Goal: Transaction & Acquisition: Purchase product/service

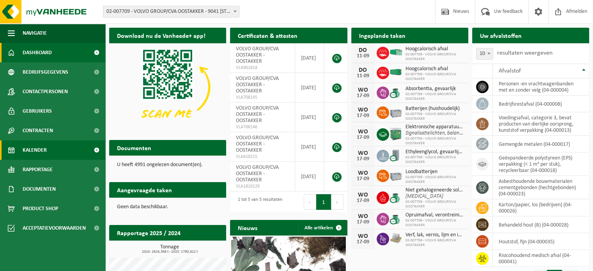
click at [44, 151] on span "Kalender" at bounding box center [35, 149] width 24 height 19
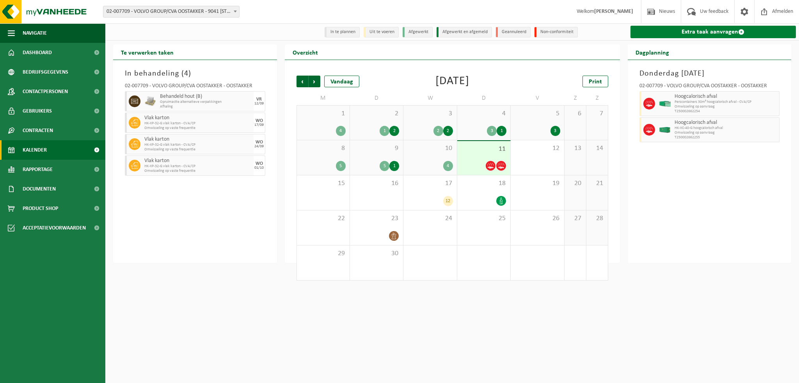
drag, startPoint x: 684, startPoint y: 34, endPoint x: 680, endPoint y: 34, distance: 4.7
click at [593, 34] on link "Extra taak aanvragen" at bounding box center [713, 32] width 166 height 12
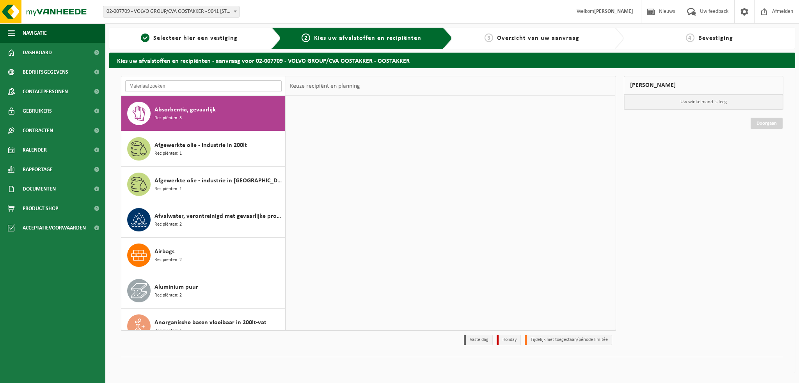
click at [150, 87] on input "text" at bounding box center [203, 86] width 156 height 12
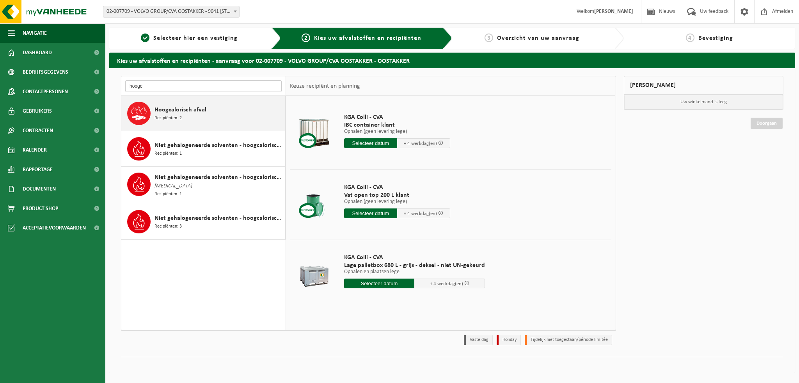
type input "hoogc"
click at [170, 111] on span "Hoogcalorisch afval" at bounding box center [180, 109] width 52 height 9
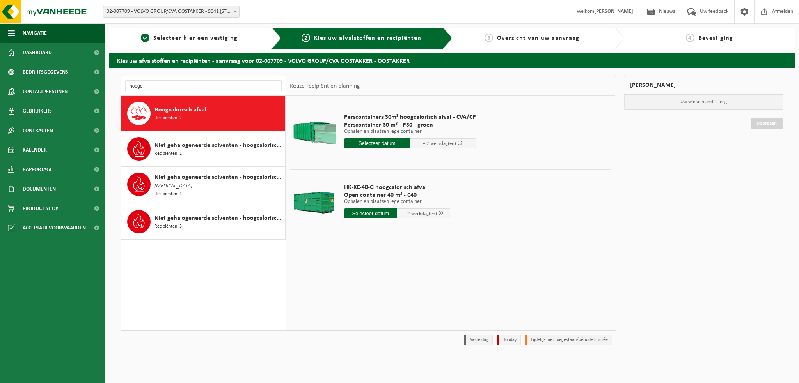
click at [360, 214] on input "text" at bounding box center [370, 214] width 53 height 10
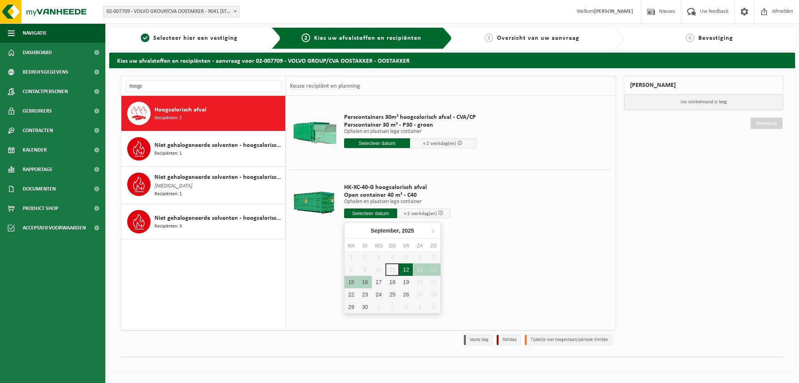
click at [409, 268] on div "12" at bounding box center [406, 270] width 14 height 12
type input "Van 2025-09-12"
type input "2025-09-12"
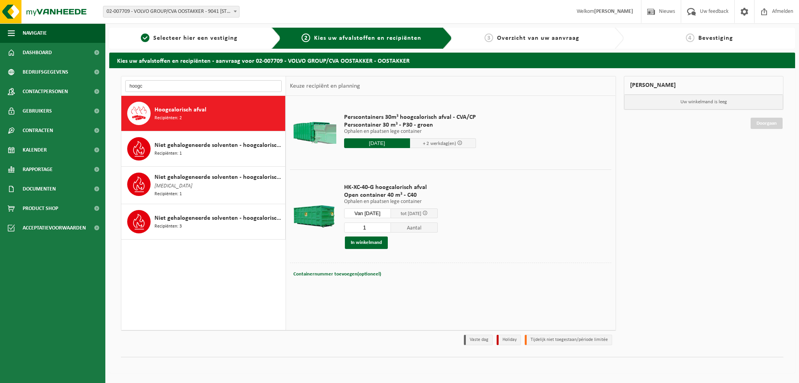
click at [156, 87] on input "hoogc" at bounding box center [203, 86] width 156 height 12
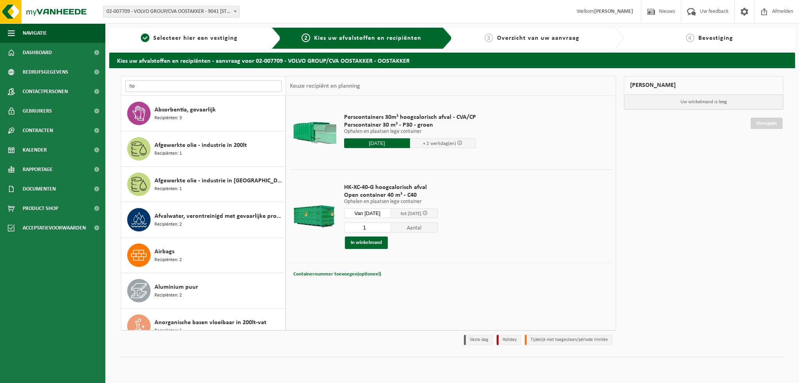
type input "h"
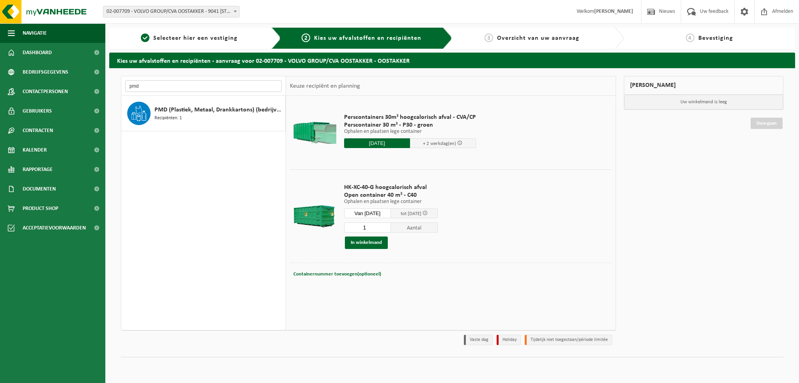
type input "pmd"
click at [180, 110] on span "PMD (Plastiek, Metaal, Drankkartons) (bedrijven)" at bounding box center [218, 109] width 129 height 9
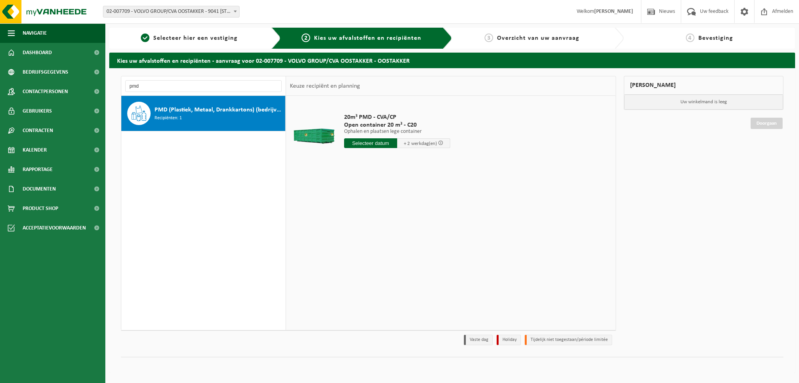
click at [370, 144] on input "text" at bounding box center [370, 143] width 53 height 10
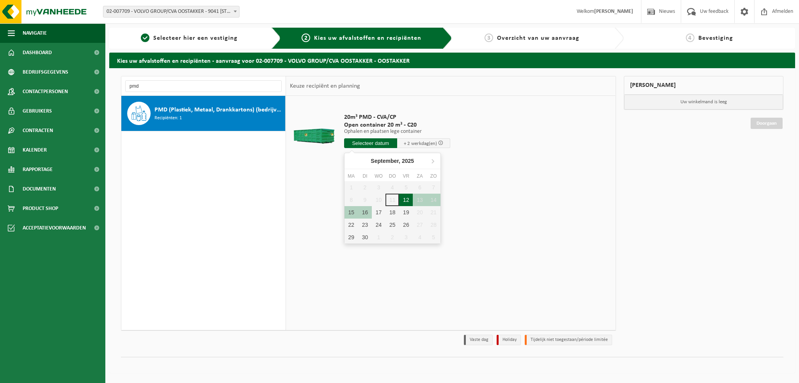
click at [406, 200] on div "12" at bounding box center [406, 200] width 14 height 12
type input "Van 2025-09-12"
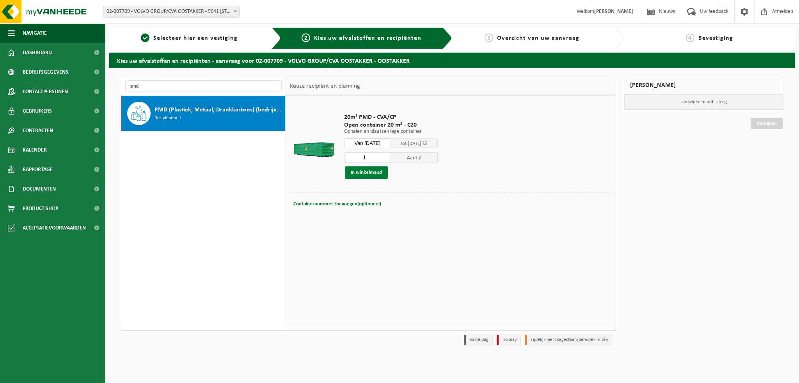
click at [364, 172] on button "In winkelmand" at bounding box center [366, 173] width 43 height 12
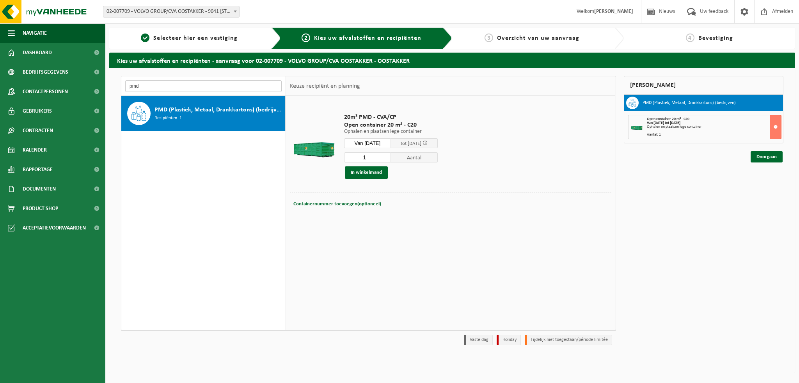
click at [150, 86] on input "pmd" at bounding box center [203, 86] width 156 height 12
type input "p"
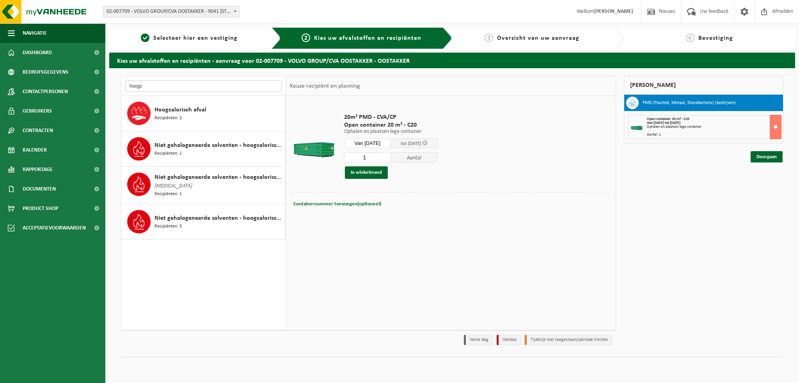
type input "hoogc"
click at [179, 110] on span "Hoogcalorisch afval" at bounding box center [180, 109] width 52 height 9
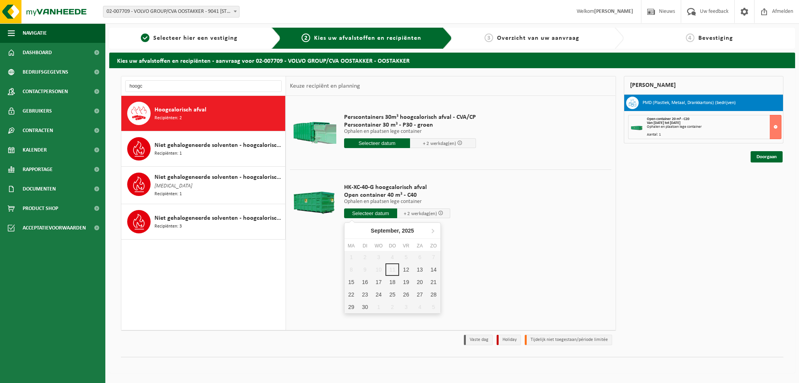
click at [379, 214] on input "text" at bounding box center [370, 214] width 53 height 10
click at [406, 271] on div "12" at bounding box center [406, 270] width 14 height 12
type input "Van 2025-09-12"
type input "2025-09-12"
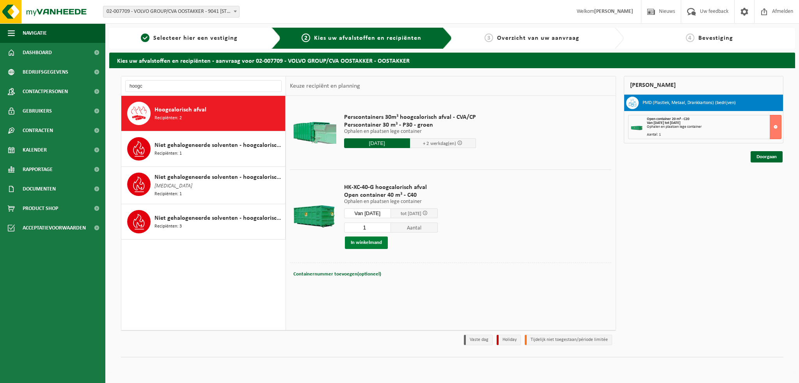
click at [370, 245] on button "In winkelmand" at bounding box center [366, 243] width 43 height 12
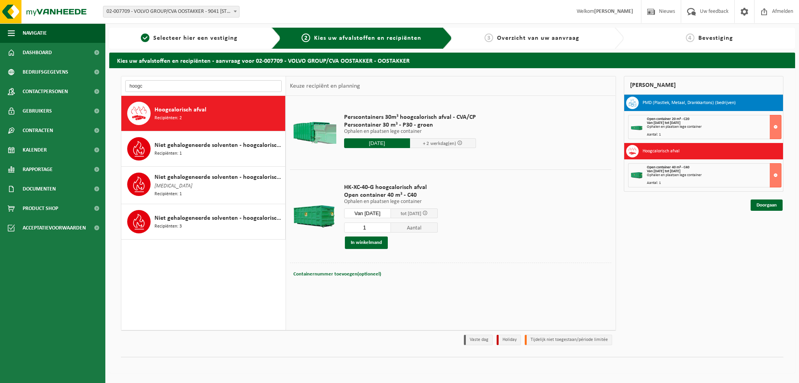
click at [150, 87] on input "hoogc" at bounding box center [203, 86] width 156 height 12
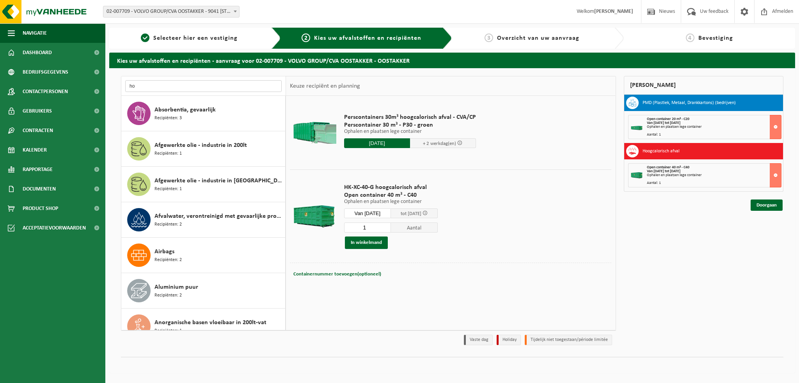
type input "h"
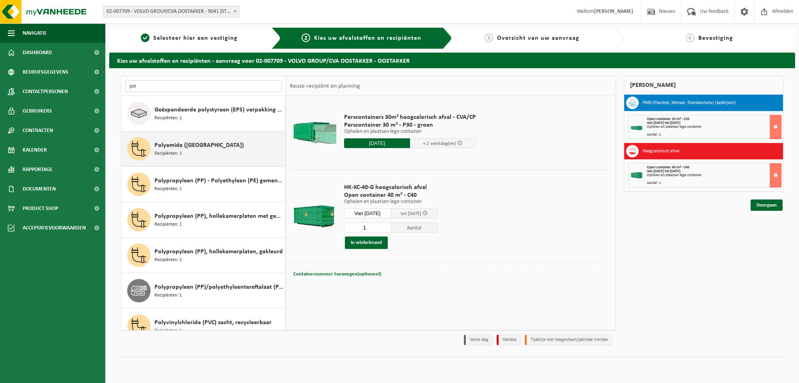
type input "pol"
click at [178, 152] on span "Recipiënten: 1" at bounding box center [167, 153] width 27 height 7
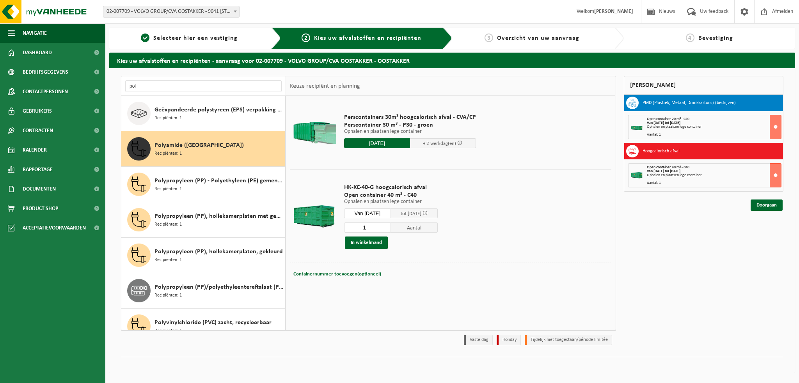
scroll to position [14, 0]
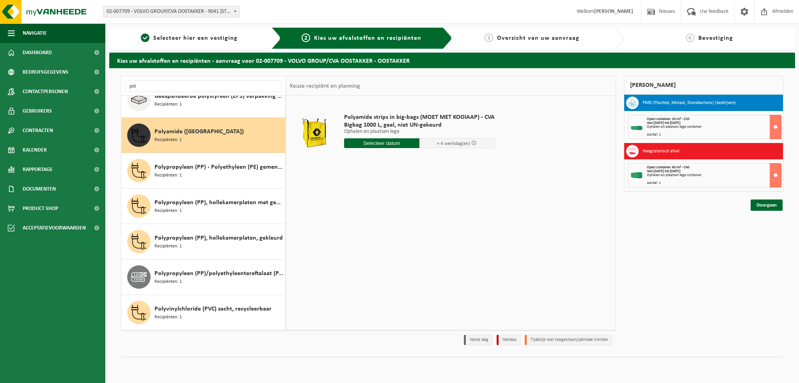
click at [366, 144] on input "text" at bounding box center [381, 143] width 75 height 10
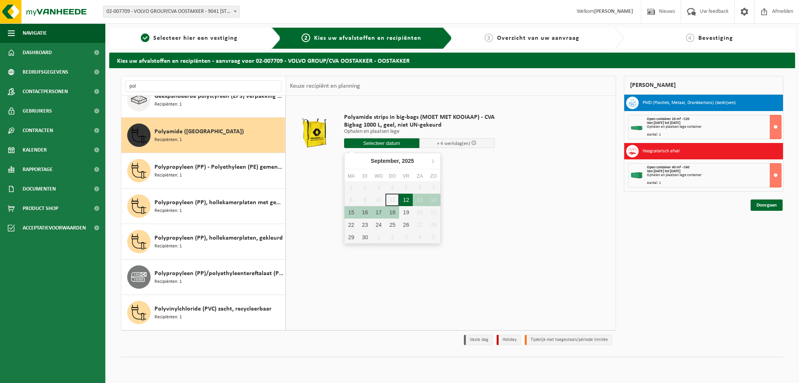
click at [406, 200] on div "12" at bounding box center [406, 200] width 14 height 12
type input "Van 2025-09-12"
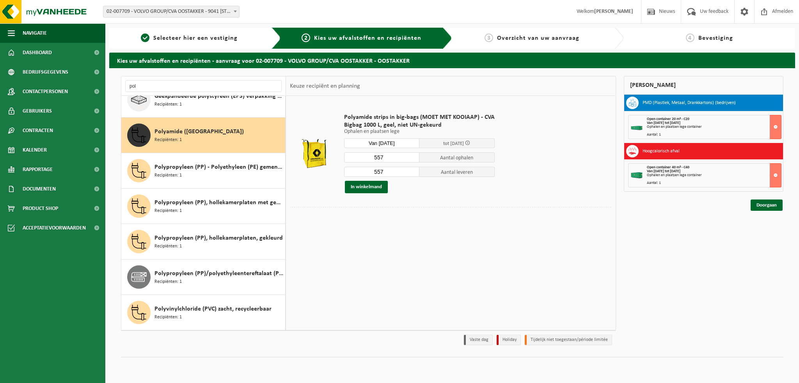
click at [389, 158] on input "557" at bounding box center [381, 157] width 75 height 10
type input "5"
type input "24"
click at [392, 171] on input "557" at bounding box center [381, 172] width 75 height 10
type input "5"
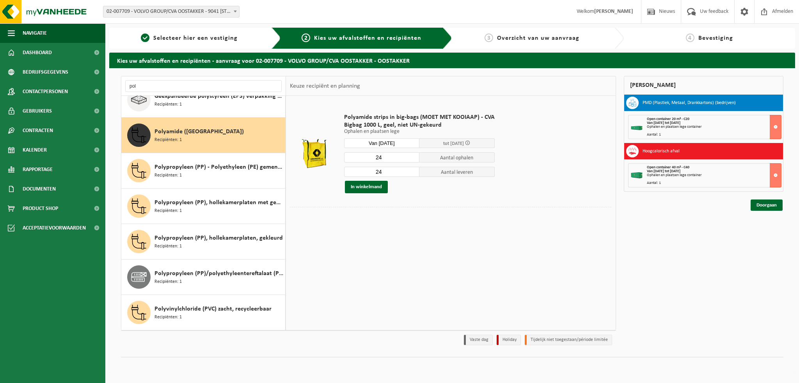
type input "2"
click at [370, 188] on button "In winkelmand" at bounding box center [366, 187] width 43 height 12
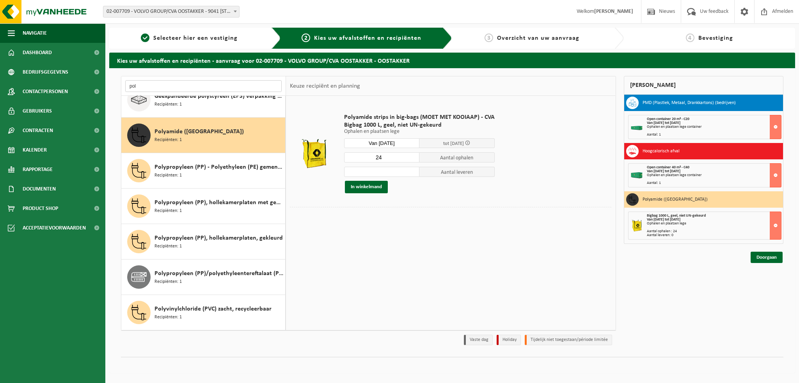
click at [136, 86] on input "pol" at bounding box center [203, 86] width 156 height 12
type input "p"
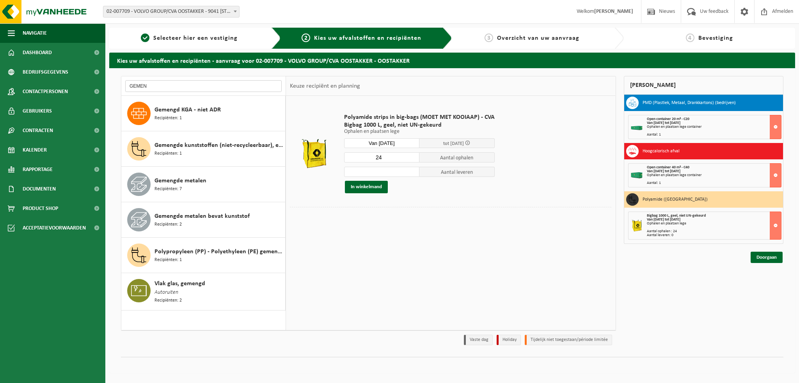
scroll to position [0, 0]
type input "GEMEN"
click at [177, 180] on span "Gemengde metalen" at bounding box center [180, 180] width 52 height 9
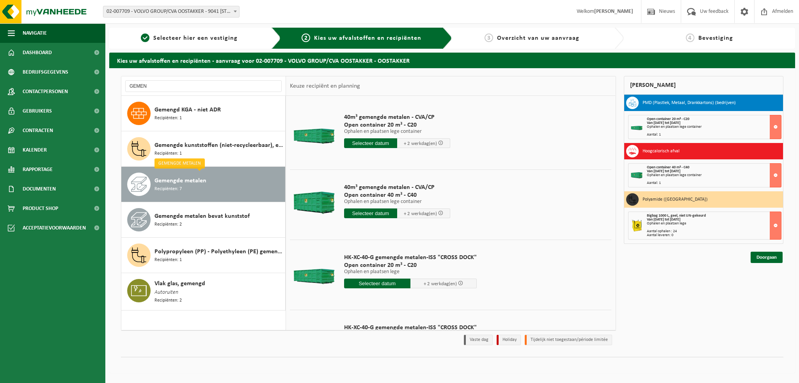
click at [367, 143] on input "text" at bounding box center [370, 143] width 53 height 10
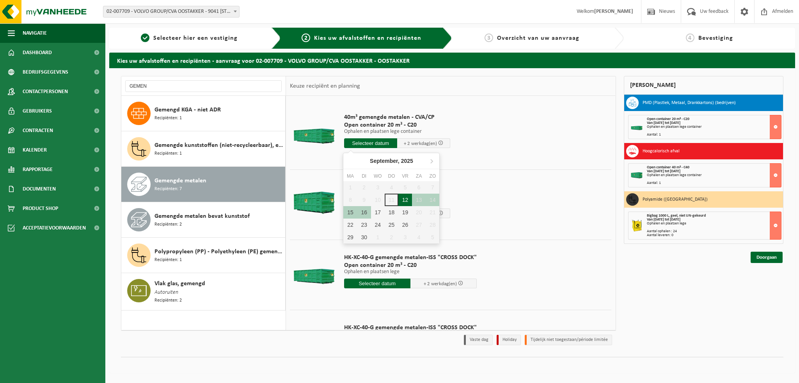
click at [406, 198] on div "12" at bounding box center [405, 200] width 14 height 12
type input "Van [DATE]"
type input "[DATE]"
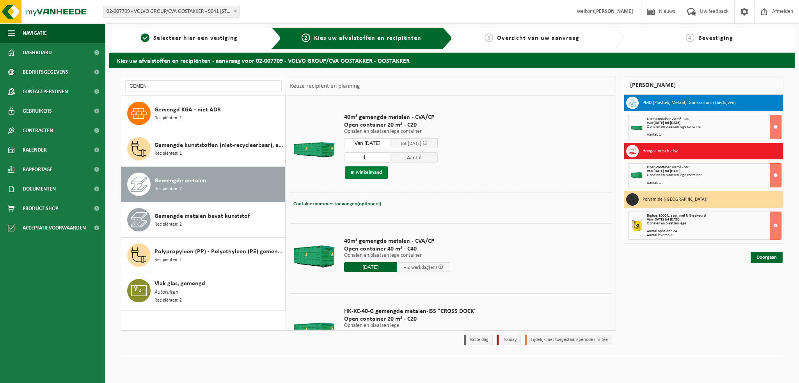
click at [371, 173] on button "In winkelmand" at bounding box center [366, 173] width 43 height 12
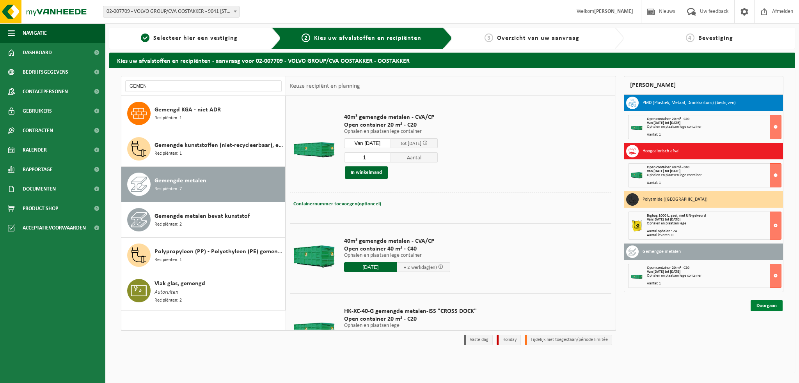
click at [772, 305] on link "Doorgaan" at bounding box center [766, 305] width 32 height 11
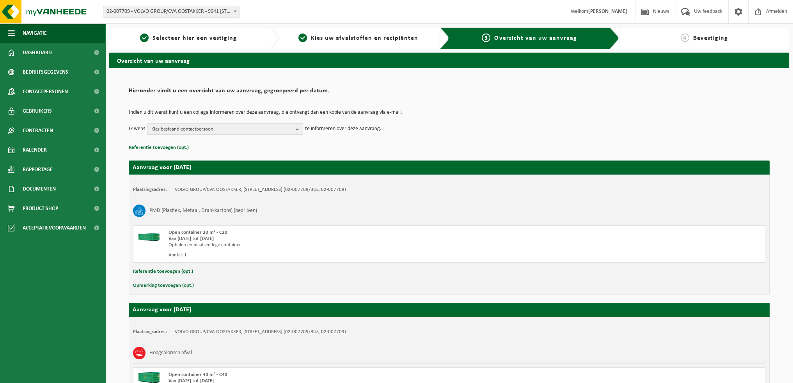
click at [297, 129] on b "button" at bounding box center [299, 129] width 7 height 11
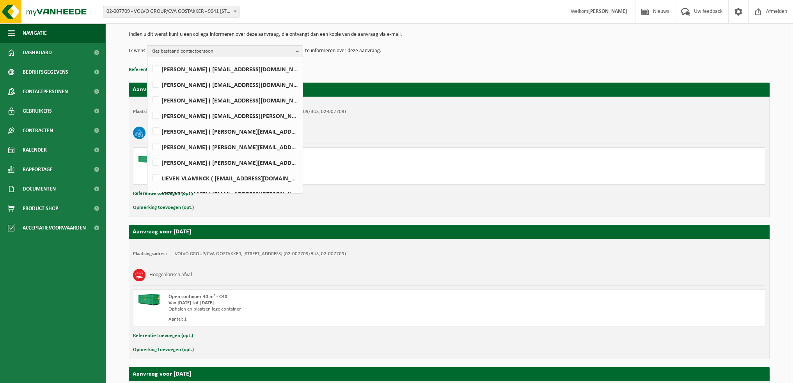
scroll to position [429, 0]
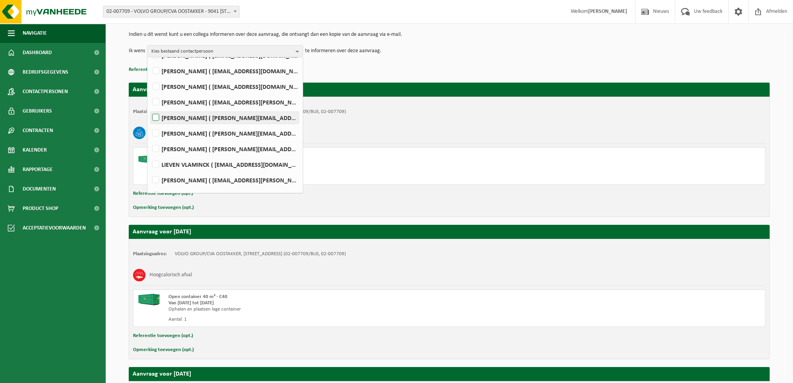
click at [156, 116] on label "WIM VEIRMAN ( wim.veirman@volvo.com )" at bounding box center [225, 118] width 148 height 12
click at [149, 108] on input "WIM VEIRMAN ( wim.veirman@volvo.com )" at bounding box center [149, 108] width 0 height 0
checkbox input "true"
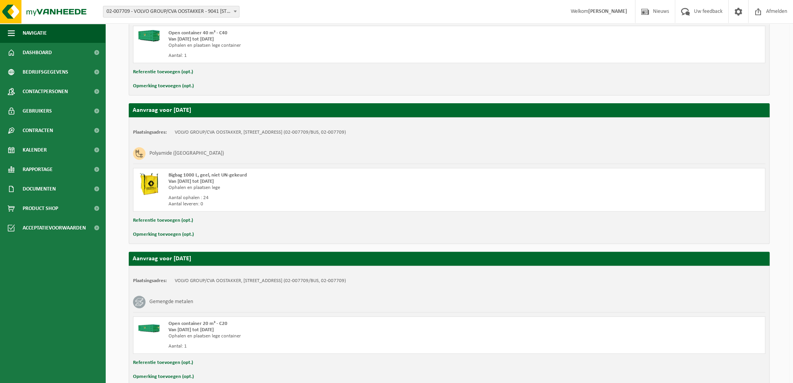
scroll to position [383, 0]
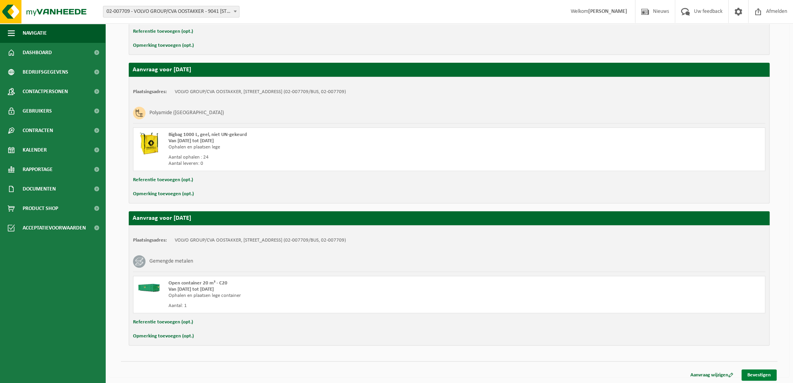
click at [760, 372] on link "Bevestigen" at bounding box center [758, 375] width 35 height 11
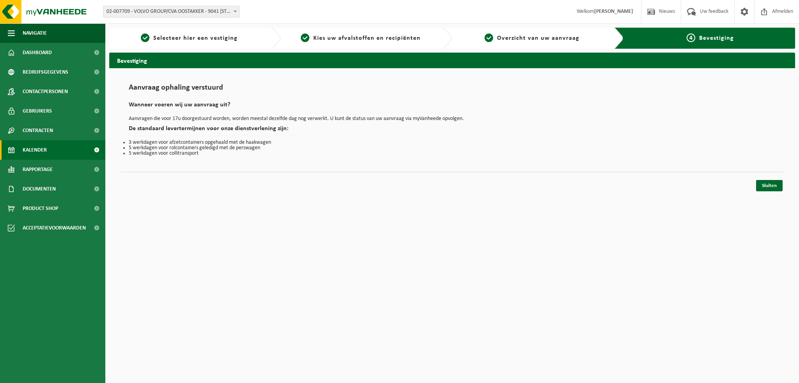
click at [42, 156] on span "Kalender" at bounding box center [35, 149] width 24 height 19
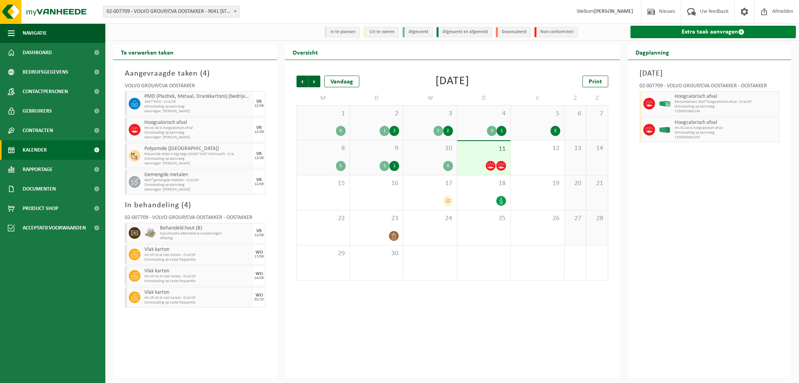
click at [682, 32] on link "Extra taak aanvragen" at bounding box center [713, 32] width 166 height 12
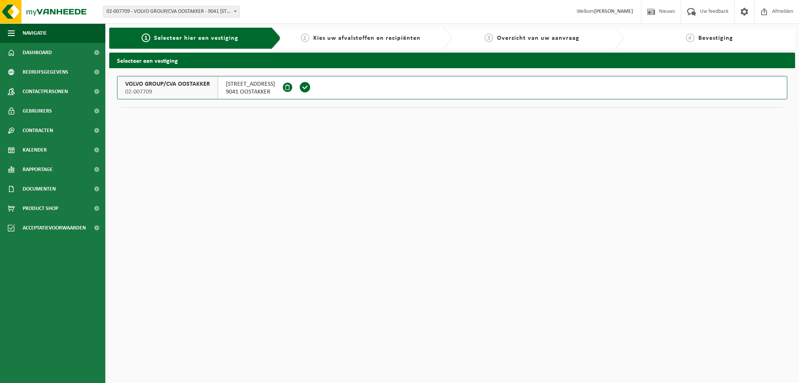
click at [174, 83] on span "VOLVO GROUP/CVA OOSTAKKER" at bounding box center [167, 84] width 85 height 8
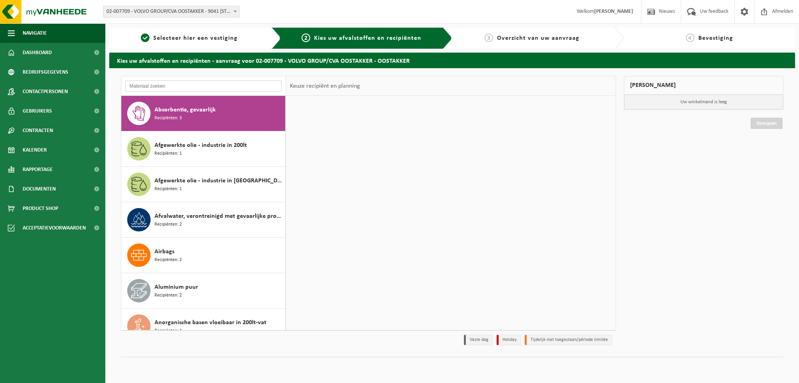
click at [161, 89] on input "text" at bounding box center [203, 86] width 156 height 12
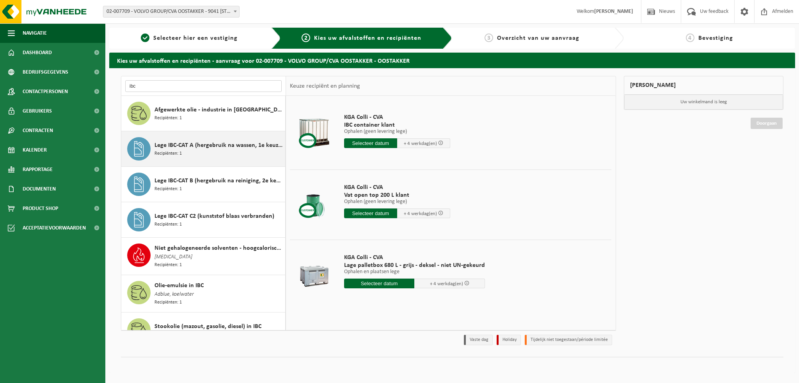
type input "ibc"
click at [176, 150] on span "Recipiënten: 1" at bounding box center [167, 153] width 27 height 7
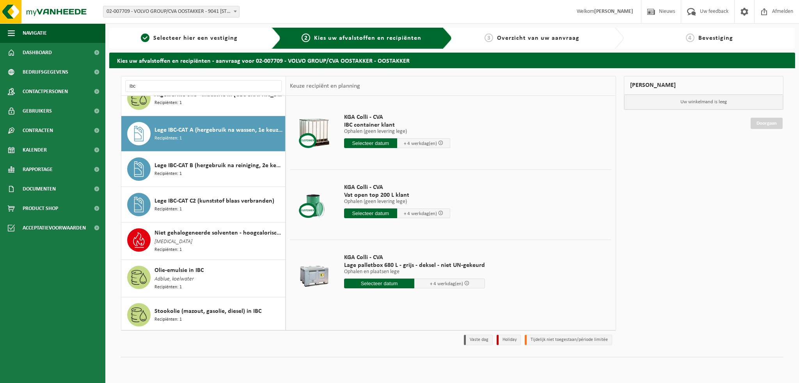
scroll to position [16, 0]
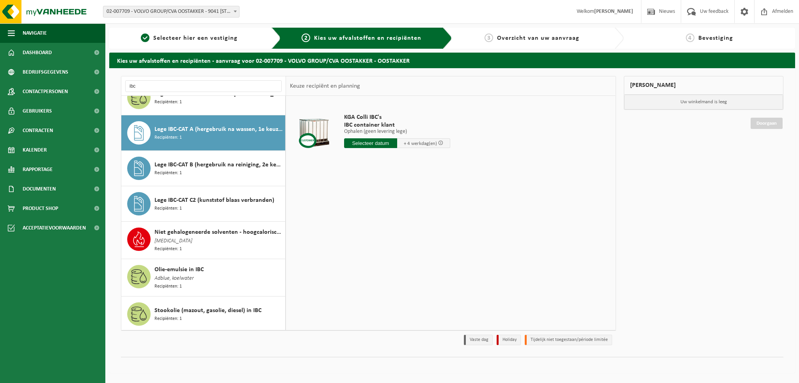
click at [367, 143] on input "text" at bounding box center [370, 143] width 53 height 10
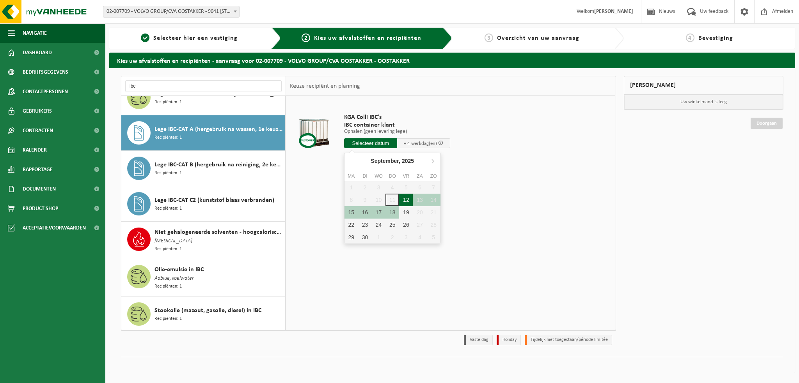
click at [406, 200] on div "12" at bounding box center [406, 200] width 14 height 12
type input "Van 2025-09-12"
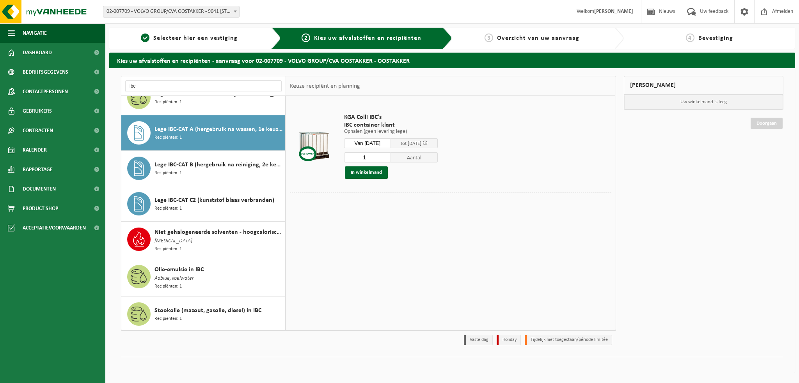
click at [372, 157] on input "1" at bounding box center [367, 157] width 47 height 10
type input "52"
click at [370, 173] on button "In winkelmand" at bounding box center [366, 173] width 43 height 12
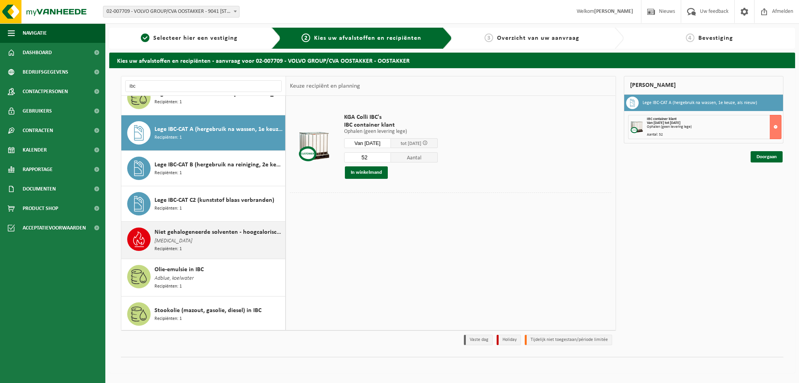
scroll to position [0, 0]
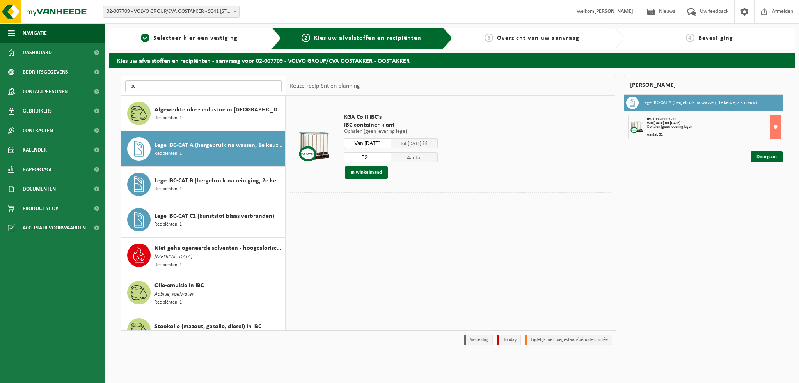
click at [149, 89] on input "ibc" at bounding box center [203, 86] width 156 height 12
type input "i"
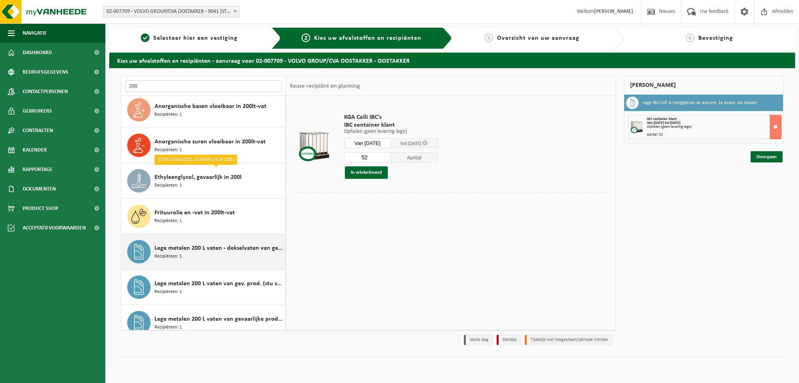
scroll to position [78, 0]
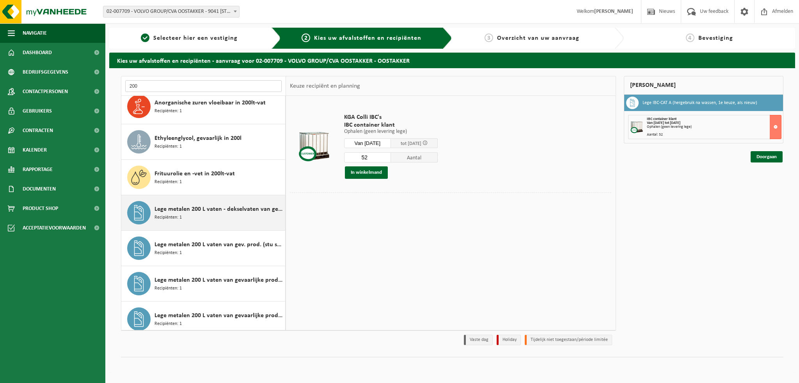
type input "200"
click at [180, 208] on span "Lege metalen 200 L vaten - dekselvaten van gevaarlijke producten" at bounding box center [218, 209] width 129 height 9
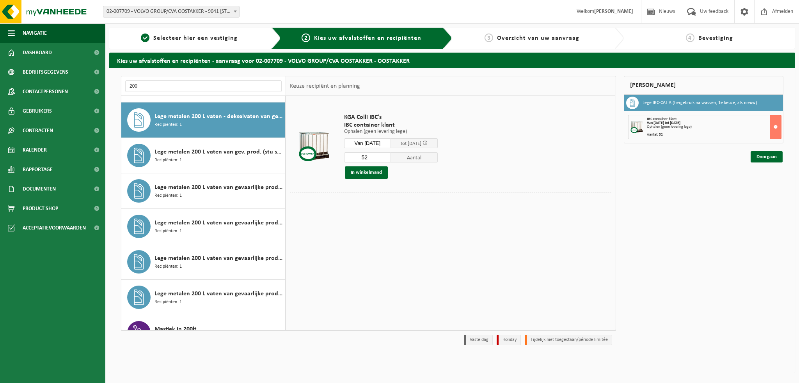
scroll to position [177, 0]
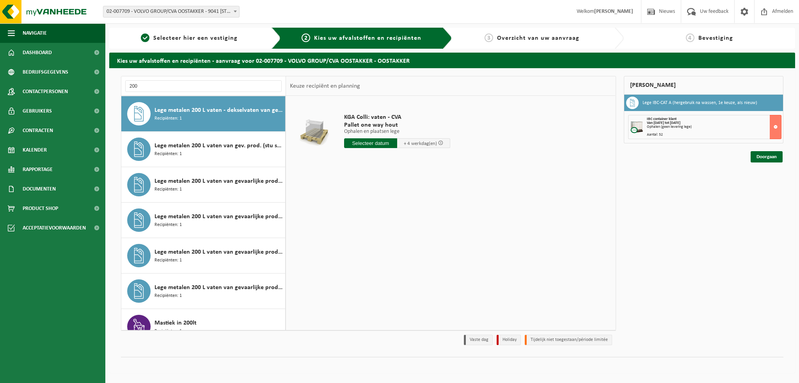
click at [363, 146] on input "text" at bounding box center [370, 143] width 53 height 10
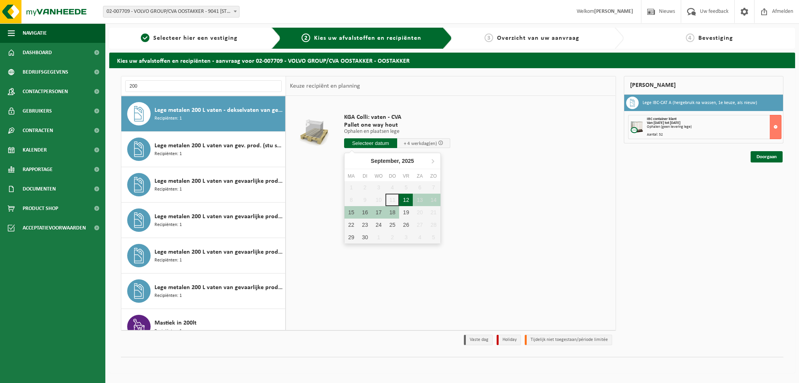
click at [407, 198] on div "12" at bounding box center [406, 200] width 14 height 12
type input "Van 2025-09-12"
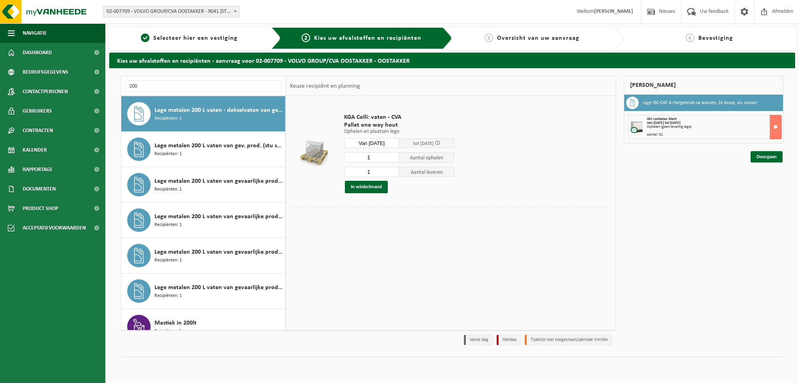
click at [373, 172] on input "1" at bounding box center [371, 172] width 55 height 10
type input "0"
click at [377, 157] on input "1" at bounding box center [371, 157] width 55 height 10
type input "70"
click at [363, 186] on button "In winkelmand" at bounding box center [366, 187] width 43 height 12
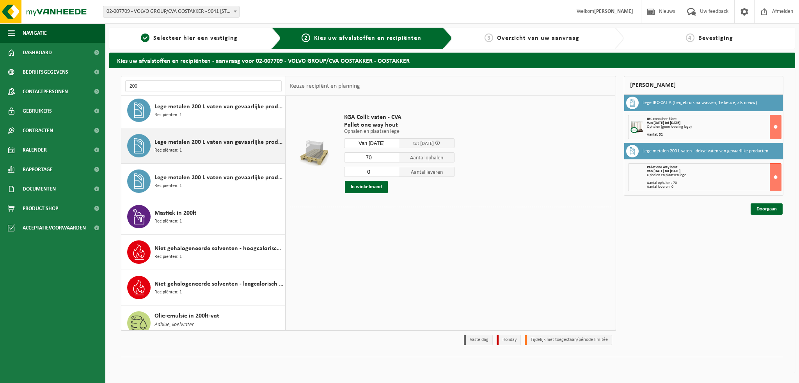
scroll to position [0, 0]
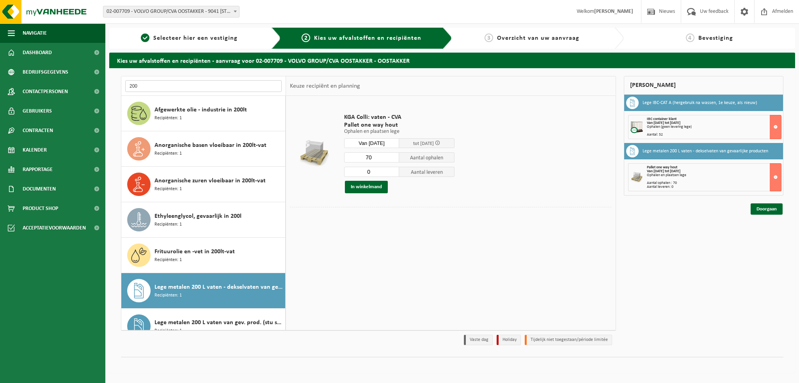
click at [142, 84] on input "200" at bounding box center [203, 86] width 156 height 12
type input "2"
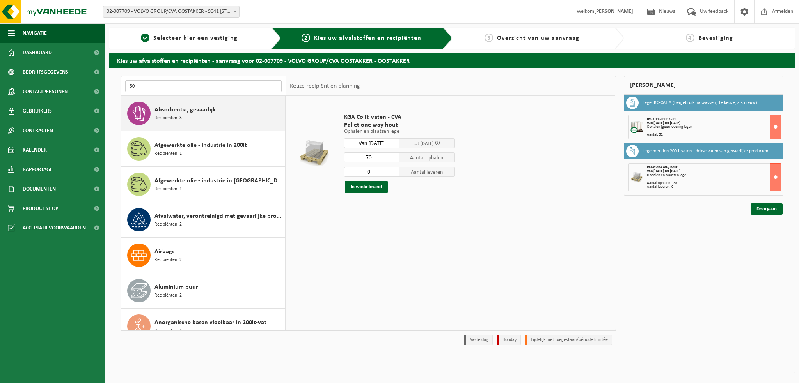
type input "5"
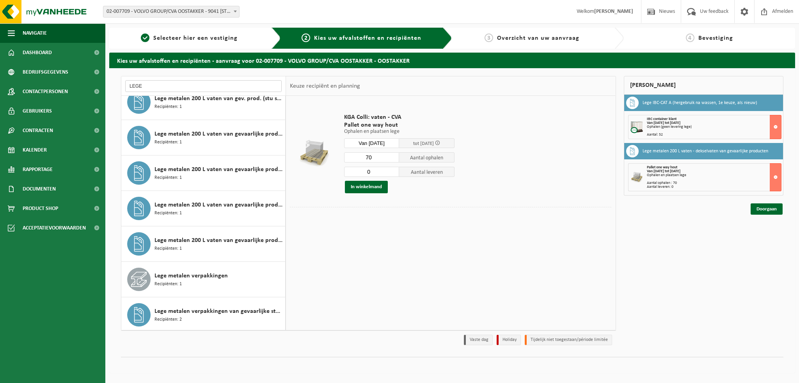
scroll to position [190, 0]
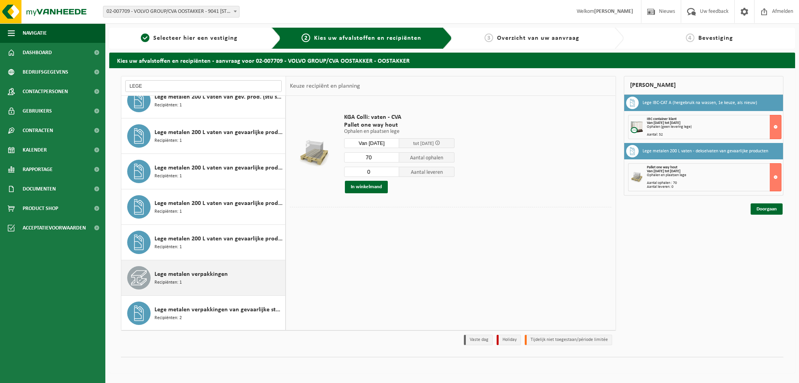
type input "LEGE"
click at [181, 276] on span "Lege metalen verpakkingen" at bounding box center [190, 274] width 73 height 9
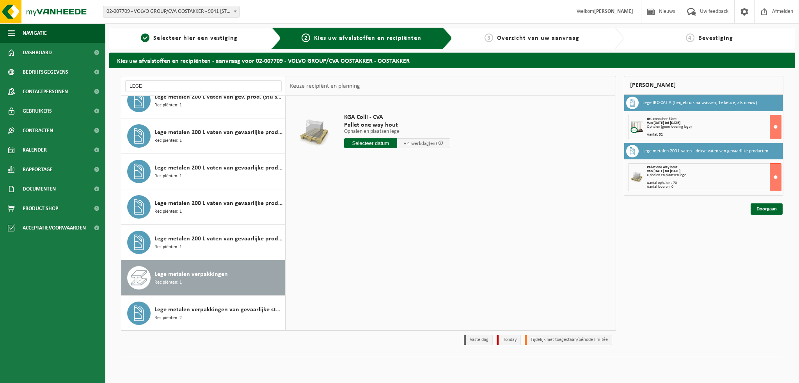
click at [359, 144] on input "text" at bounding box center [370, 143] width 53 height 10
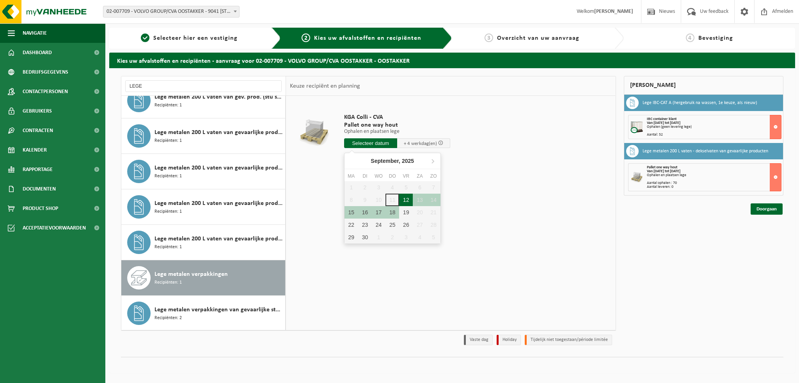
click at [403, 196] on div "12" at bounding box center [406, 200] width 14 height 12
type input "Van 2025-09-12"
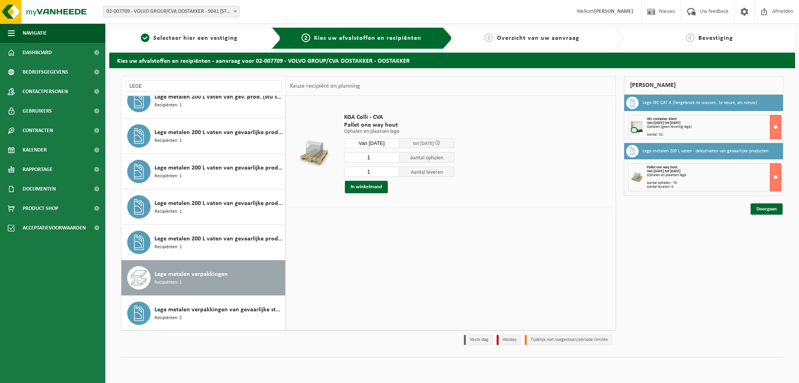
click at [377, 157] on input "1" at bounding box center [371, 157] width 55 height 10
type input "13"
click at [379, 174] on input "1" at bounding box center [371, 172] width 55 height 10
type input "0"
click at [357, 274] on div "KGA Colli - CVA Pallet one way hout Ophalen en plaatsen lege Ophalen en plaatse…" at bounding box center [450, 213] width 329 height 234
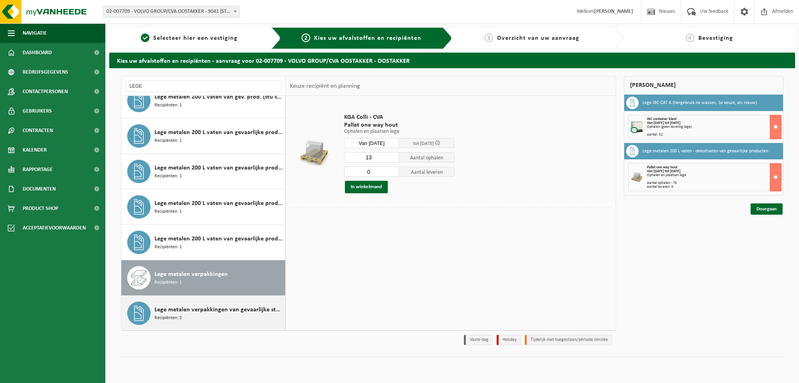
click at [191, 310] on span "Lege metalen verpakkingen van gevaarlijke stoffen" at bounding box center [218, 309] width 129 height 9
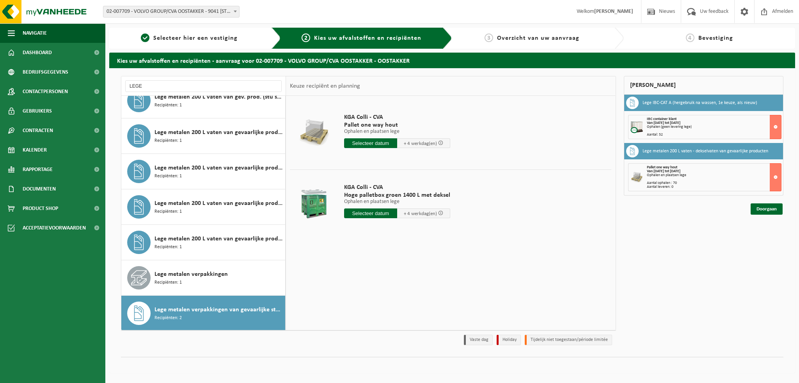
click at [360, 143] on input "text" at bounding box center [370, 143] width 53 height 10
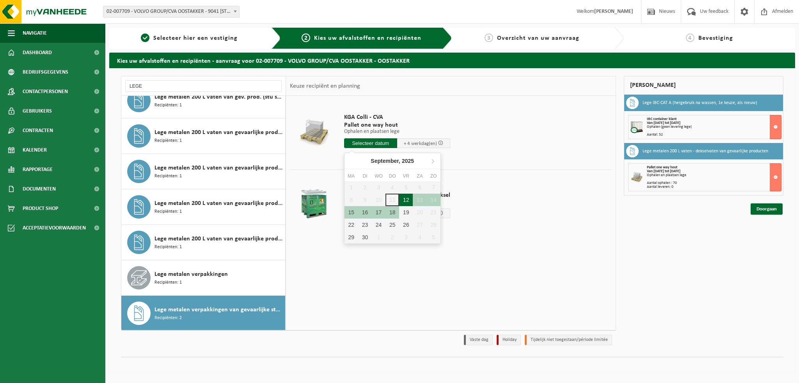
click at [407, 201] on div "12" at bounding box center [406, 200] width 14 height 12
type input "Van 2025-09-12"
type input "2025-09-12"
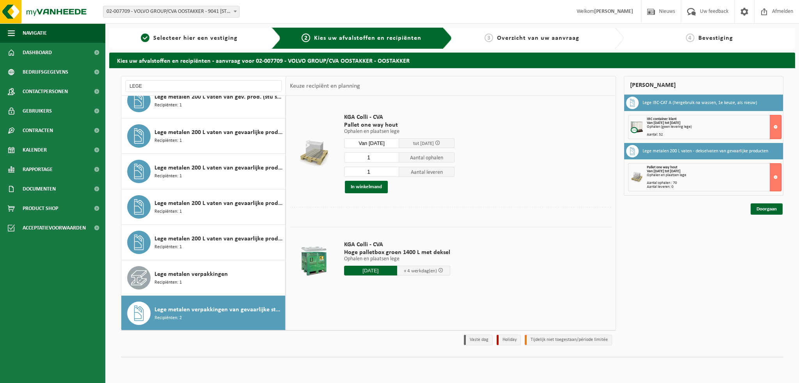
click at [375, 158] on input "1" at bounding box center [371, 157] width 55 height 10
type input "15"
click at [374, 171] on input "1" at bounding box center [371, 172] width 55 height 10
type input "0"
click at [377, 157] on input "15" at bounding box center [371, 157] width 55 height 10
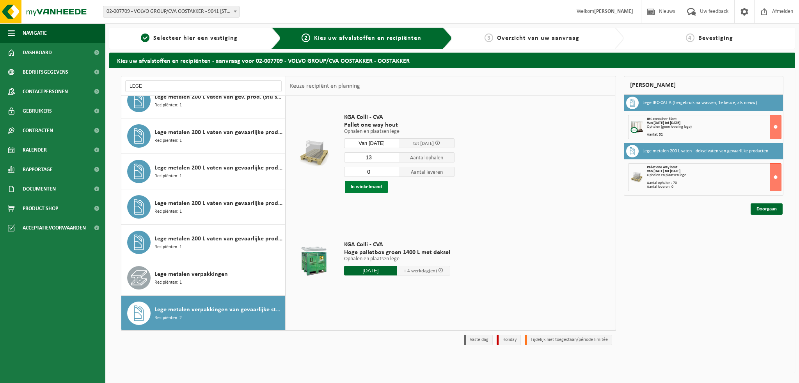
type input "13"
click at [360, 190] on button "In winkelmand" at bounding box center [366, 187] width 43 height 12
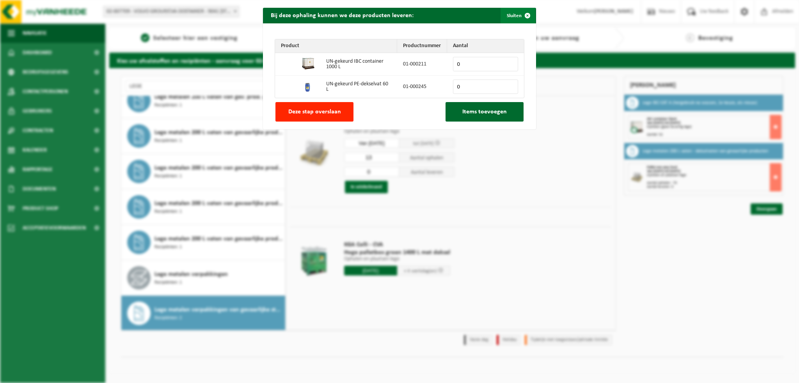
click at [524, 14] on span "button" at bounding box center [527, 16] width 16 height 16
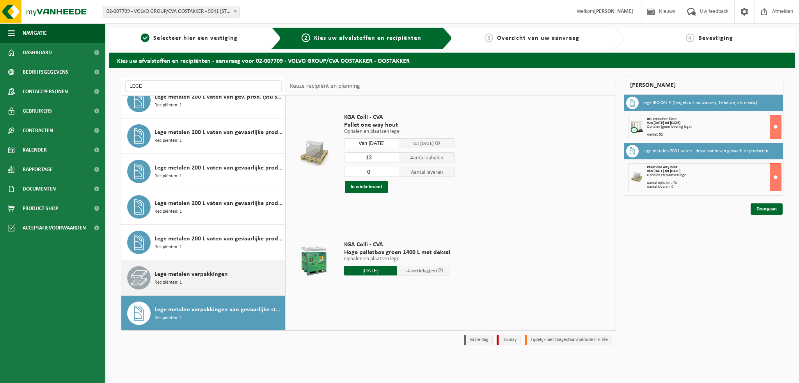
click at [200, 273] on span "Lege metalen verpakkingen" at bounding box center [190, 274] width 73 height 9
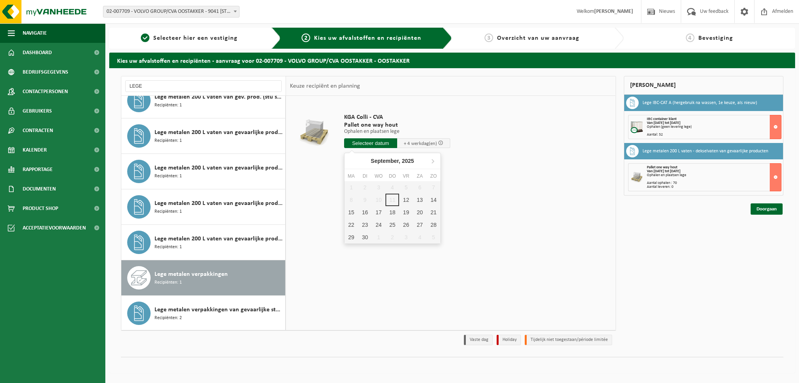
click at [367, 142] on input "text" at bounding box center [370, 143] width 53 height 10
click at [406, 200] on div "12" at bounding box center [406, 200] width 14 height 12
type input "Van 2025-09-12"
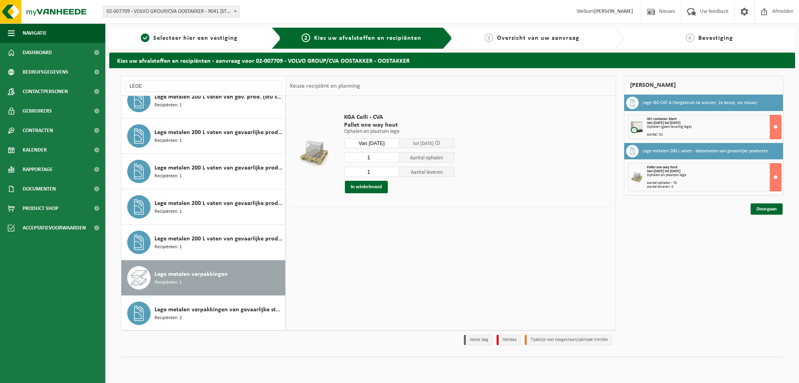
click at [377, 156] on input "1" at bounding box center [371, 157] width 55 height 10
type input "13"
click at [376, 173] on input "1" at bounding box center [371, 172] width 55 height 10
type input "0"
click at [376, 188] on button "In winkelmand" at bounding box center [366, 187] width 43 height 12
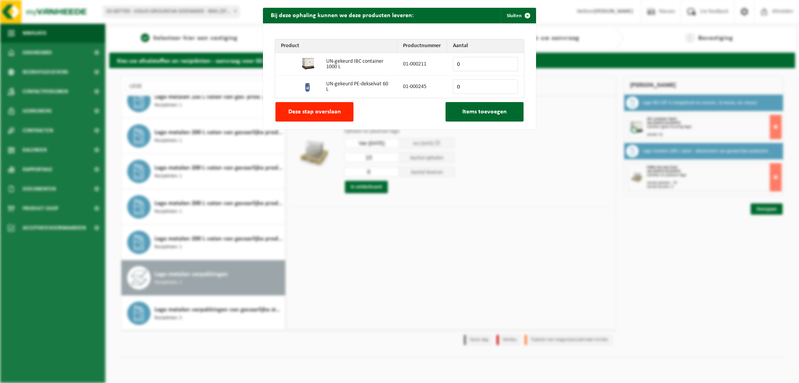
click at [498, 235] on div "Bij deze ophaling kunnen we deze producten leveren: Sluiten Product Productnumm…" at bounding box center [399, 191] width 799 height 383
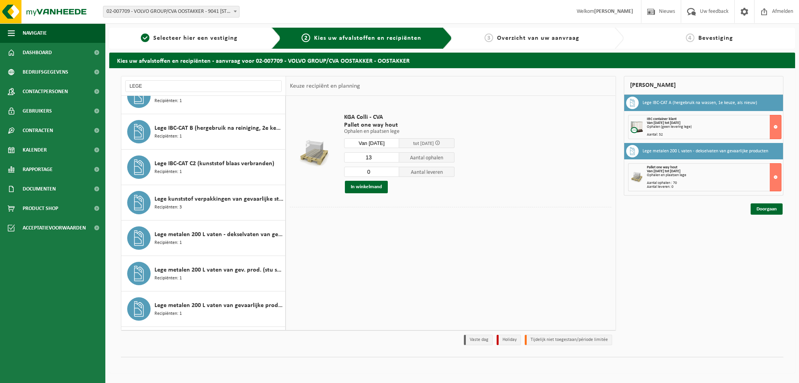
scroll to position [0, 0]
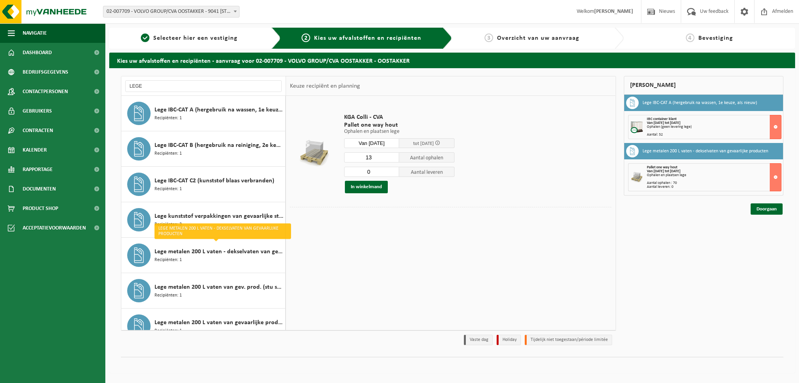
click at [335, 240] on div "KGA Colli - CVA Pallet one way hout Ophalen en plaatsen lege Ophalen en plaatse…" at bounding box center [450, 213] width 329 height 234
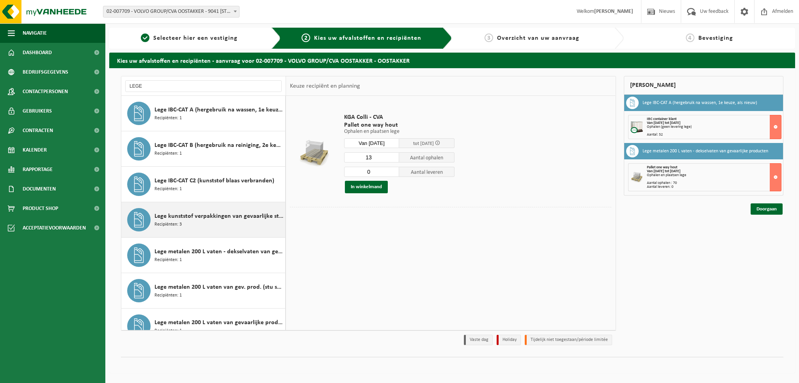
click at [179, 220] on span "Lege kunststof verpakkingen van gevaarlijke stoffen" at bounding box center [218, 216] width 129 height 9
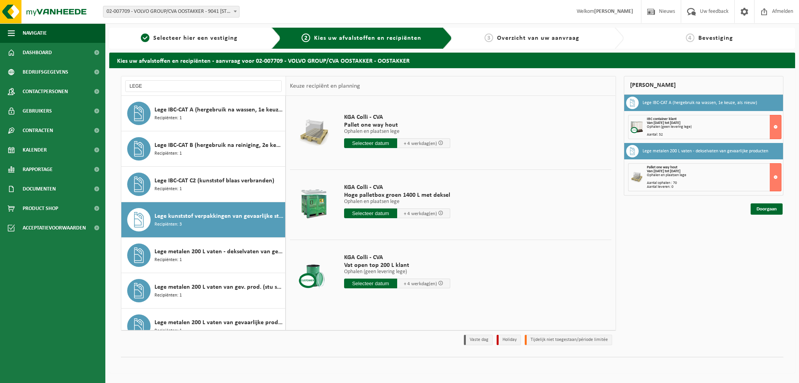
click at [549, 269] on td "KGA Colli - CVA Vat open top 200 L klant Ophalen (geen levering lege) Ophalen (…" at bounding box center [474, 273] width 273 height 66
click at [635, 301] on div "Mijn winkelmand Lege IBC-CAT A (hergebruik na wassen, 1e keuze, als nieuw) IBC …" at bounding box center [704, 212] width 168 height 273
click at [718, 291] on div "Mijn winkelmand Lege IBC-CAT A (hergebruik na wassen, 1e keuze, als nieuw) IBC …" at bounding box center [704, 212] width 168 height 273
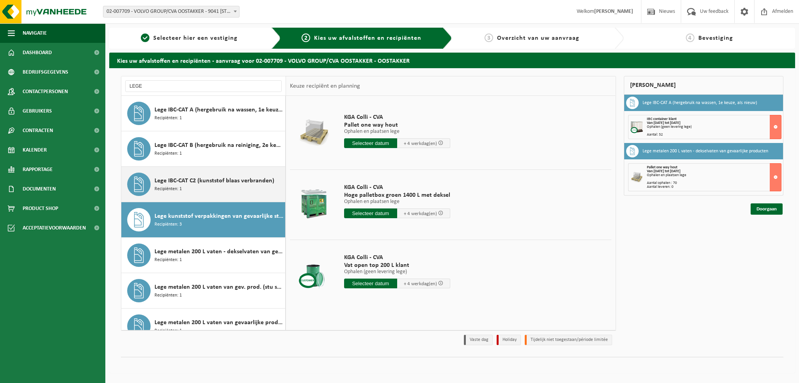
scroll to position [190, 0]
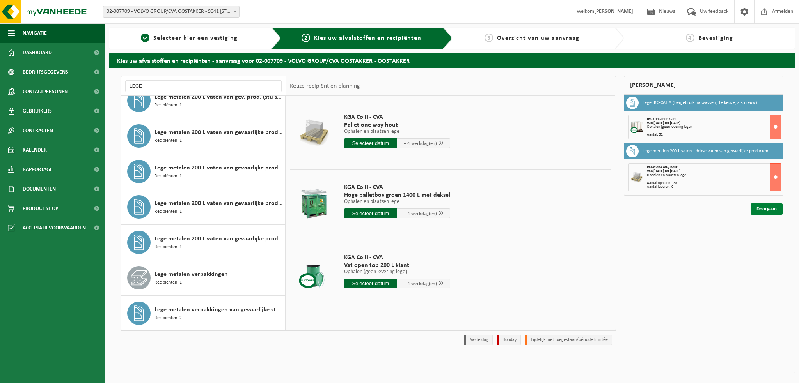
click at [761, 209] on link "Doorgaan" at bounding box center [766, 209] width 32 height 11
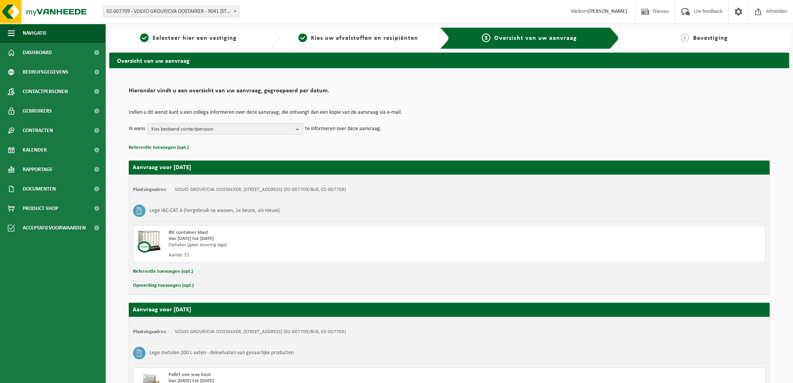
click at [295, 128] on button "Kies bestaand contactpersoon" at bounding box center [225, 129] width 156 height 12
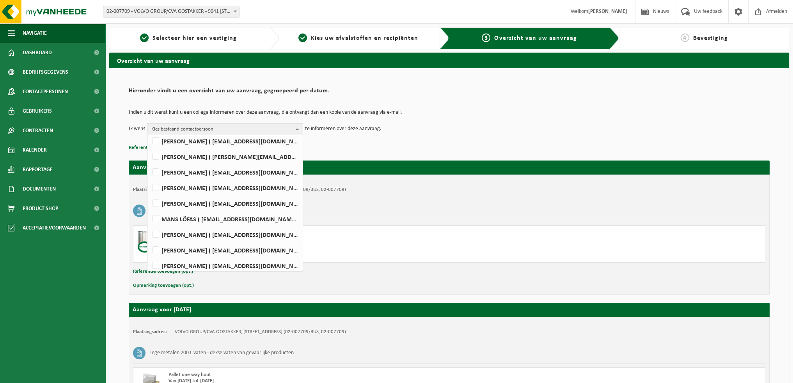
scroll to position [440, 0]
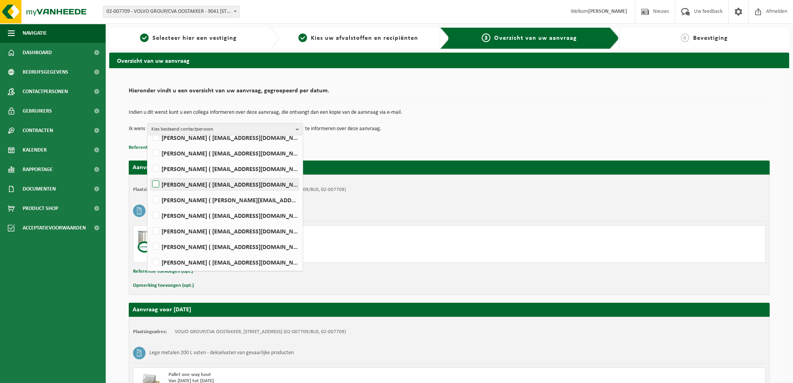
click at [155, 183] on label "[PERSON_NAME] ( [EMAIL_ADDRESS][DOMAIN_NAME] )" at bounding box center [225, 185] width 148 height 12
click at [149, 175] on input "[PERSON_NAME] ( [EMAIL_ADDRESS][DOMAIN_NAME] )" at bounding box center [149, 174] width 0 height 0
checkbox input "true"
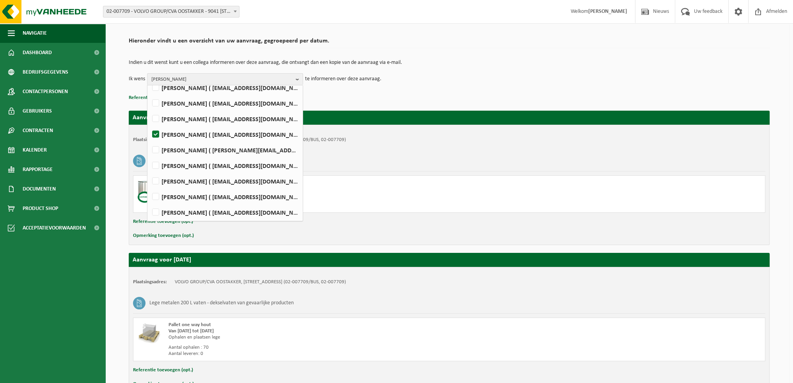
scroll to position [99, 0]
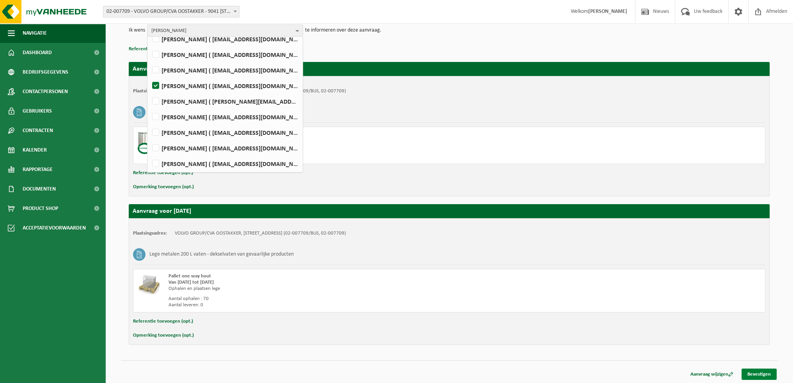
click at [763, 375] on link "Bevestigen" at bounding box center [758, 374] width 35 height 11
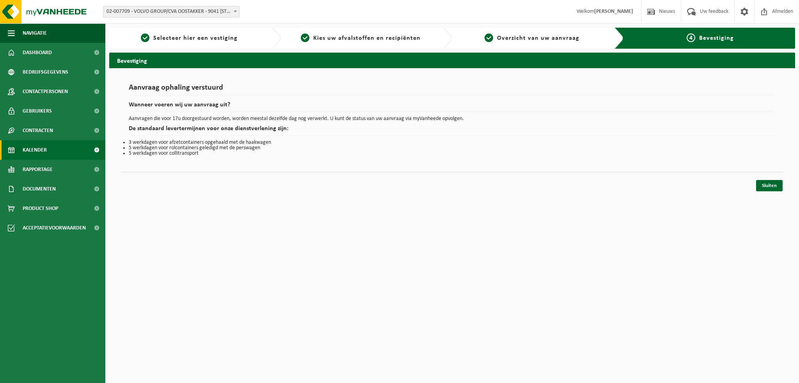
click at [38, 149] on span "Kalender" at bounding box center [35, 149] width 24 height 19
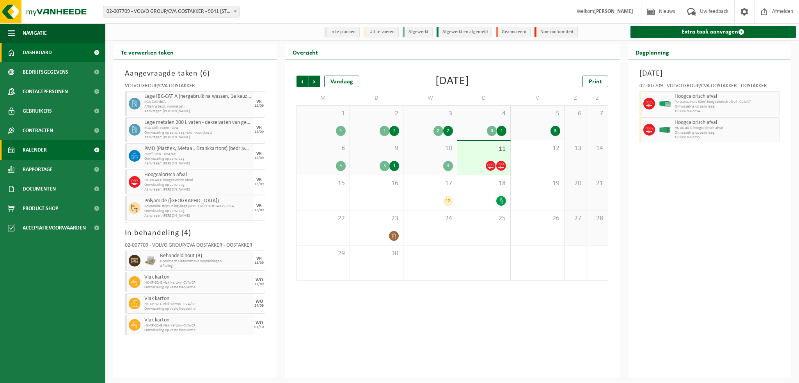
click at [35, 54] on span "Dashboard" at bounding box center [37, 52] width 29 height 19
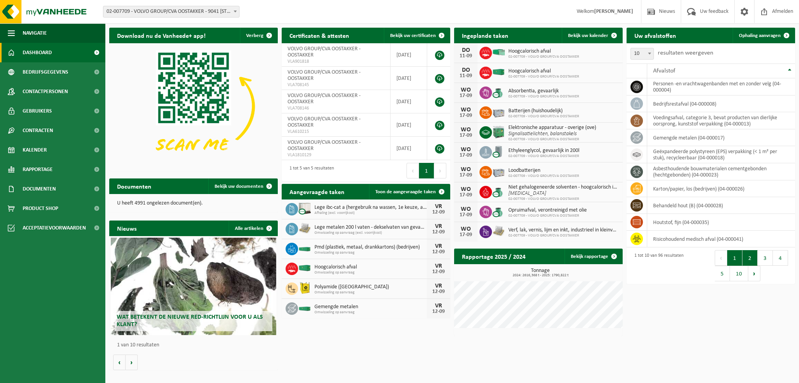
click at [750, 256] on button "2" at bounding box center [749, 258] width 15 height 16
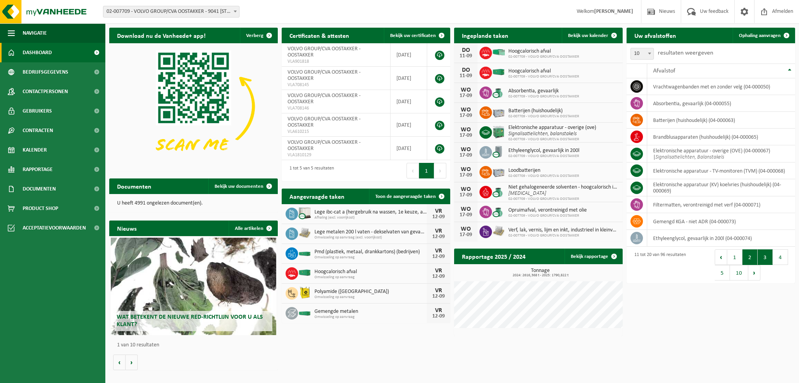
click at [764, 260] on button "3" at bounding box center [764, 258] width 15 height 16
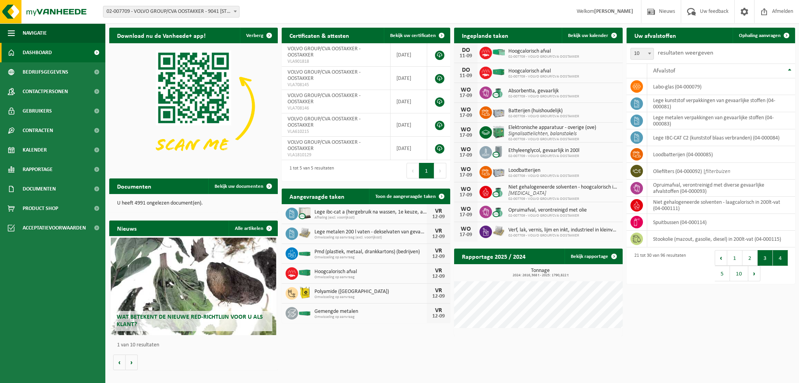
click at [780, 259] on button "4" at bounding box center [779, 258] width 15 height 16
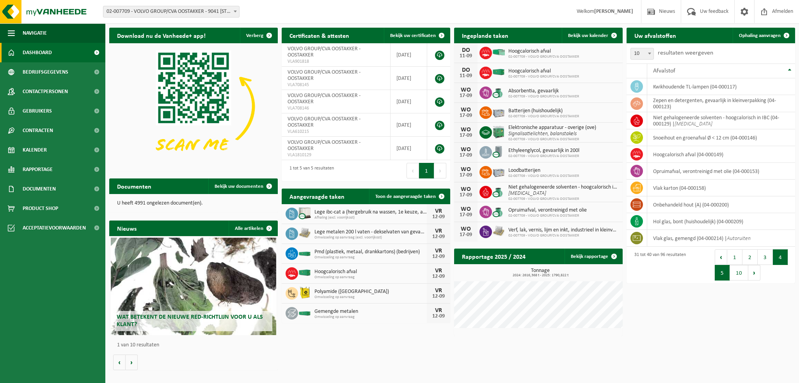
click at [722, 275] on button "5" at bounding box center [721, 273] width 15 height 16
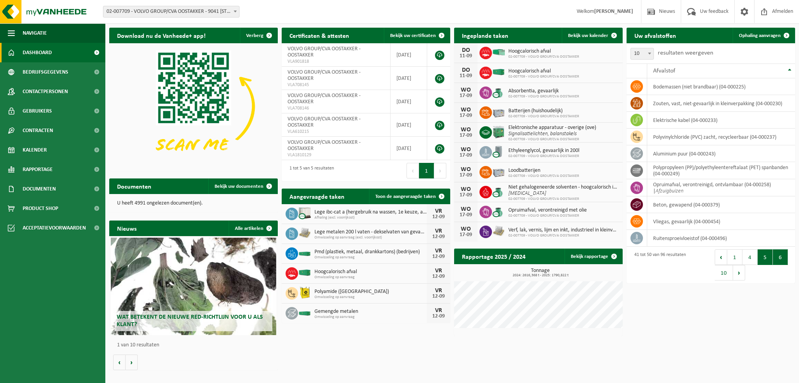
click at [778, 257] on button "6" at bounding box center [779, 258] width 15 height 16
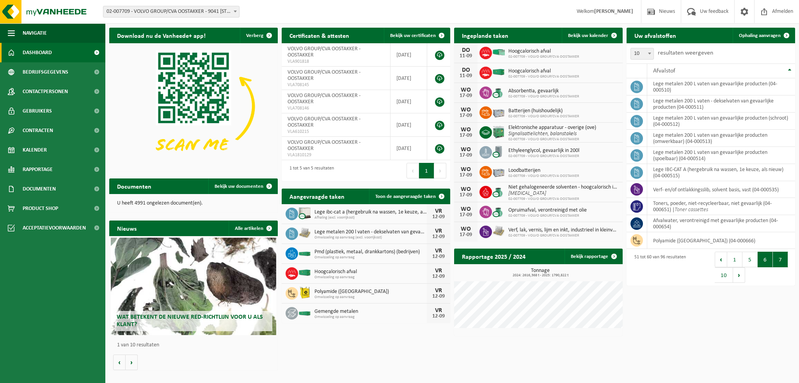
click at [780, 260] on button "7" at bounding box center [779, 260] width 15 height 16
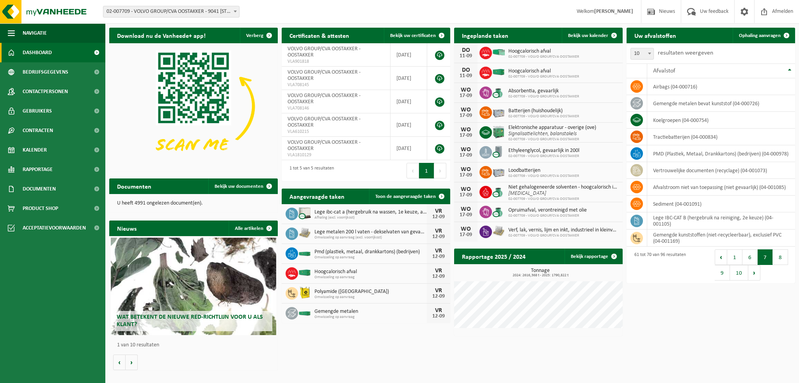
click at [780, 260] on button "8" at bounding box center [779, 258] width 15 height 16
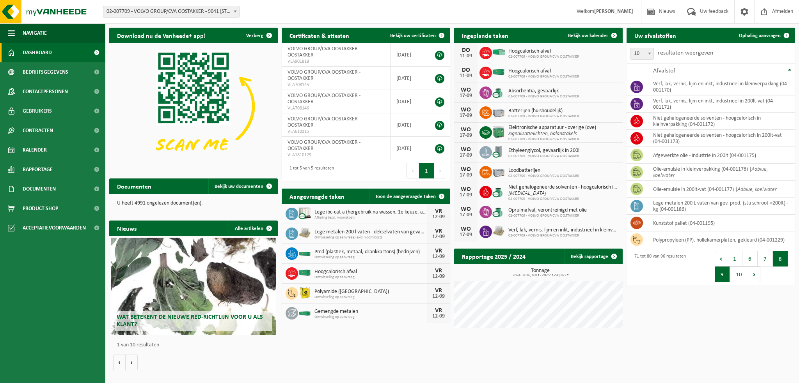
click at [724, 276] on button "9" at bounding box center [721, 275] width 15 height 16
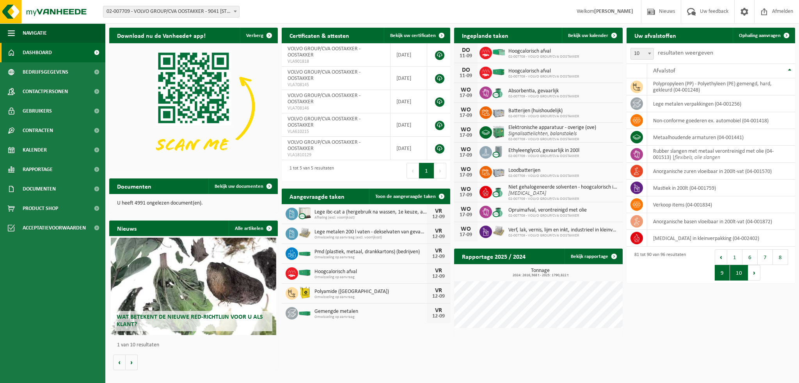
click at [736, 275] on button "10" at bounding box center [739, 273] width 18 height 16
